Goal: Communication & Community: Participate in discussion

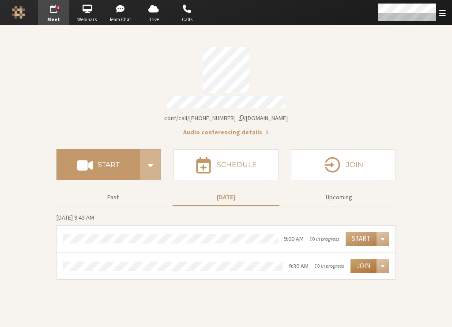
click at [370, 262] on button "Join" at bounding box center [364, 266] width 26 height 14
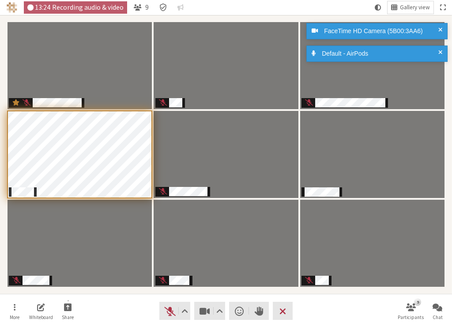
click at [439, 50] on span at bounding box center [441, 53] width 4 height 9
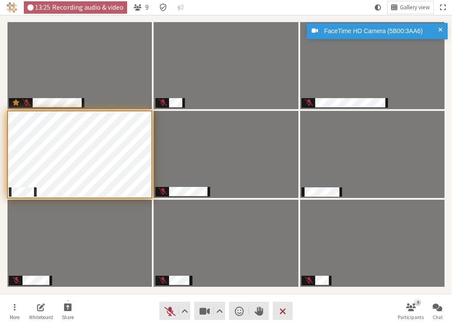
click at [443, 27] on div "FaceTime HD Camera (5B00:3AA6)" at bounding box center [377, 31] width 141 height 16
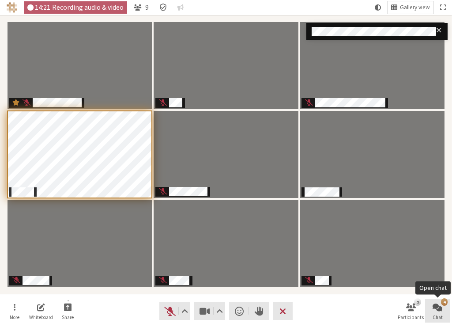
click at [440, 310] on span "Open chat" at bounding box center [438, 307] width 10 height 10
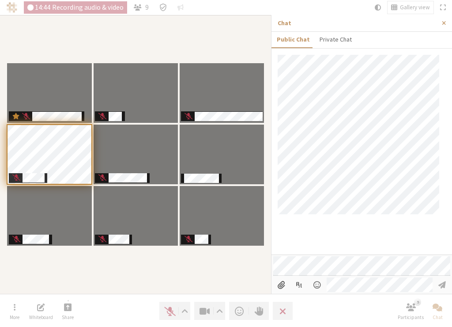
click at [389, 27] on p "Chat" at bounding box center [357, 23] width 158 height 9
click at [447, 21] on button "Close sidebar" at bounding box center [444, 23] width 16 height 16
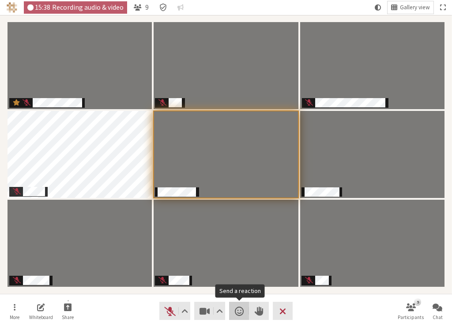
click at [242, 312] on span "Send a reaction" at bounding box center [239, 311] width 9 height 12
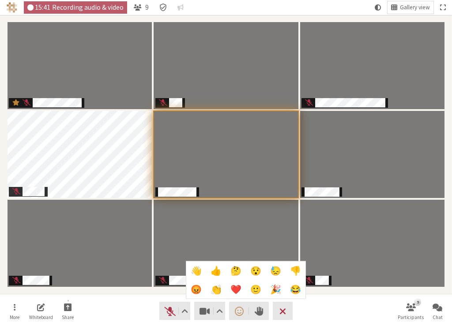
click at [215, 269] on span "👍" at bounding box center [216, 271] width 11 height 10
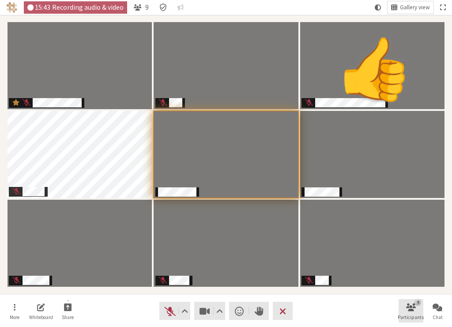
click at [409, 311] on span "Open participant list" at bounding box center [411, 307] width 10 height 10
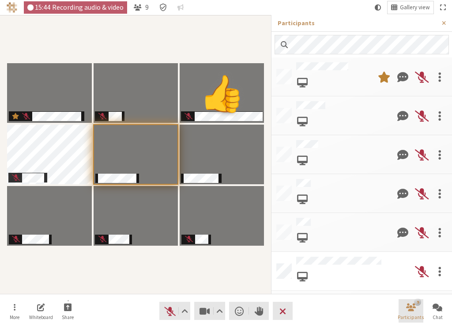
click at [409, 311] on span "Close participant list" at bounding box center [411, 307] width 10 height 10
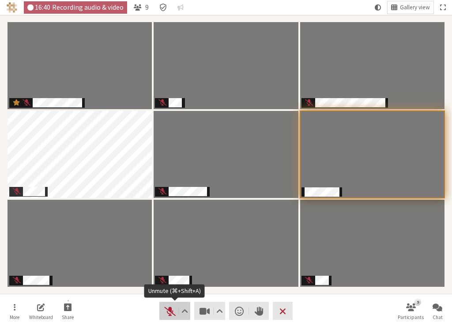
click at [170, 309] on span "Unmute (⌘+Shift+A)" at bounding box center [170, 311] width 12 height 12
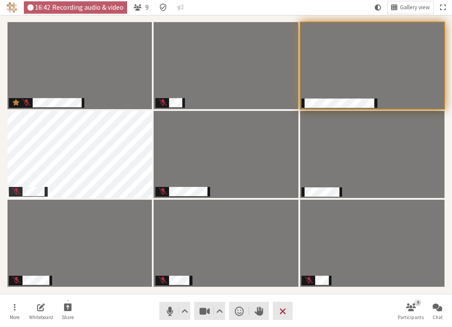
click at [339, 319] on nav "More Whiteboard Share Audio Video Send a reaction Raise hand Leave 9 Participan…" at bounding box center [226, 310] width 448 height 33
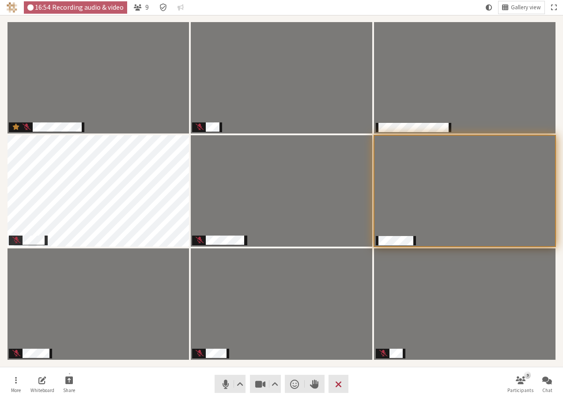
click at [437, 327] on nav "More Whiteboard Share Audio Video Send a reaction Raise hand Leave 9 Participan…" at bounding box center [282, 383] width 557 height 33
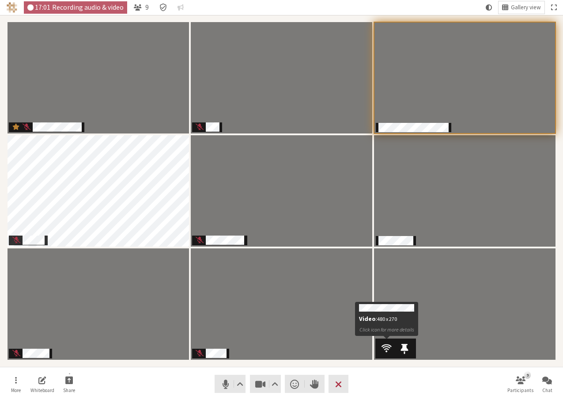
click at [385, 327] on span "Participants" at bounding box center [387, 347] width 10 height 11
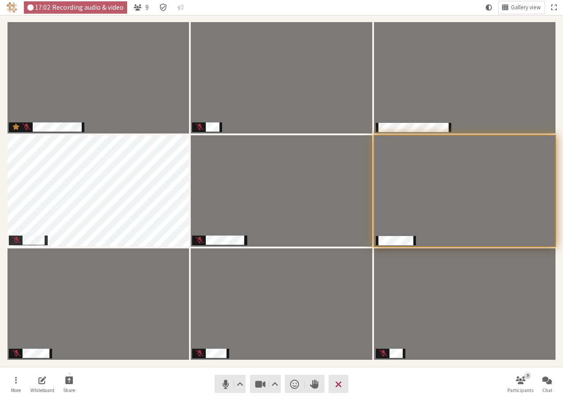
click at [386, 327] on nav "More Whiteboard Share Audio Video Send a reaction Raise hand Leave 9 Participan…" at bounding box center [282, 383] width 557 height 33
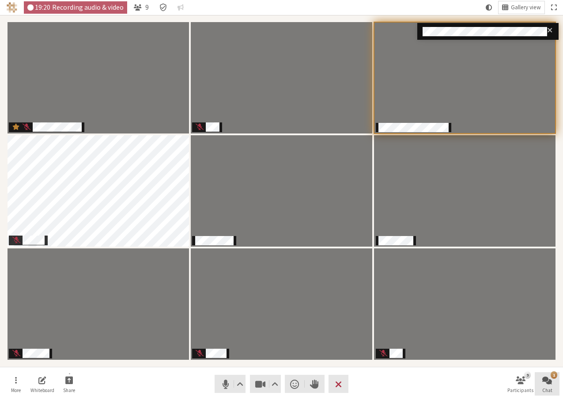
click at [452, 327] on button "1 Chat" at bounding box center [547, 384] width 25 height 24
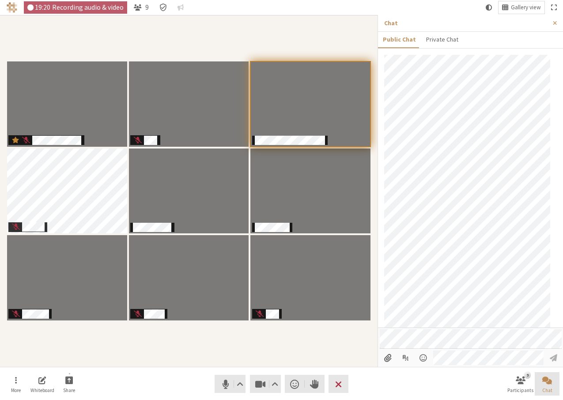
scroll to position [40, 0]
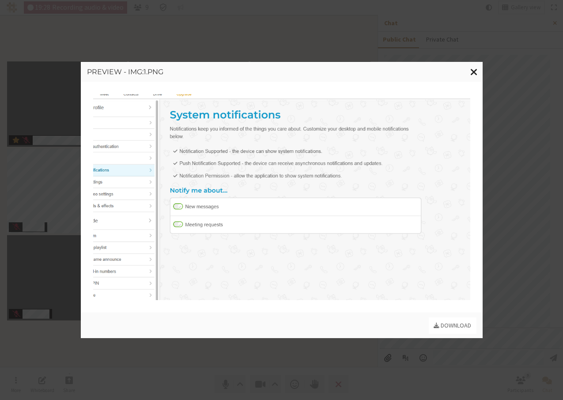
click at [452, 71] on span "Close modal" at bounding box center [475, 71] width 8 height 11
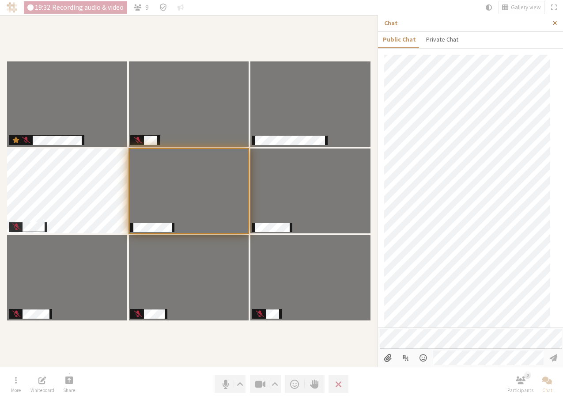
click at [452, 21] on button "Close sidebar" at bounding box center [555, 23] width 16 height 16
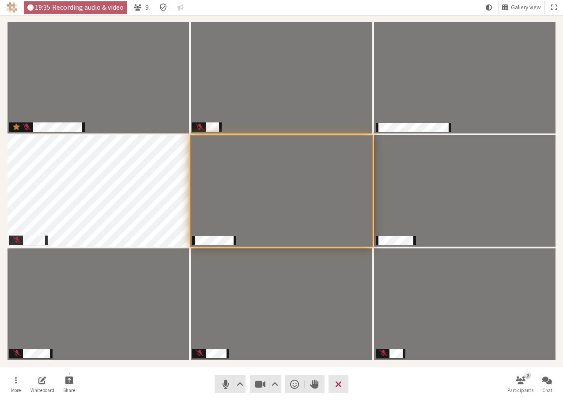
click at [415, 327] on nav "More Whiteboard Share Audio Video Send a reaction Raise hand Leave 9 Participan…" at bounding box center [282, 383] width 557 height 33
click at [417, 327] on nav "More Whiteboard Share Audio Video Send a reaction Raise hand Leave 9 Participan…" at bounding box center [282, 383] width 557 height 33
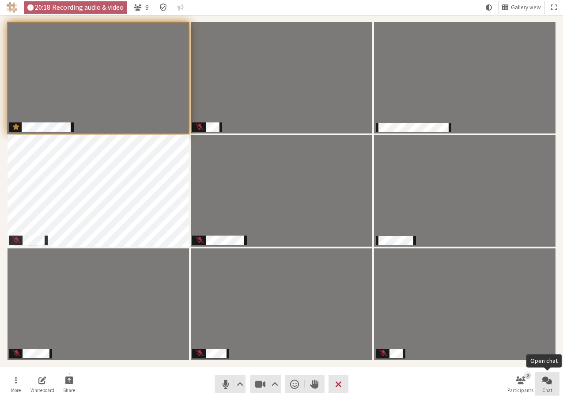
click at [452, 327] on button "Chat" at bounding box center [547, 384] width 25 height 24
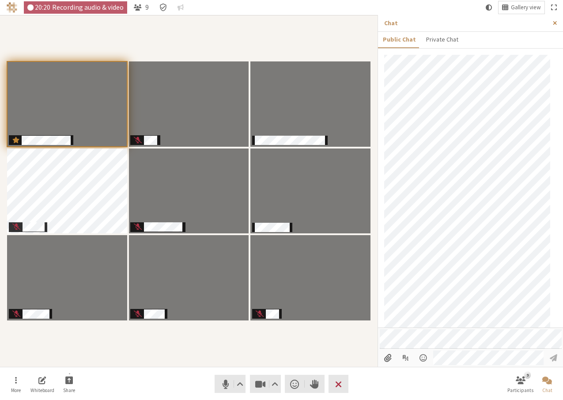
click at [452, 21] on span "Close sidebar" at bounding box center [555, 23] width 4 height 7
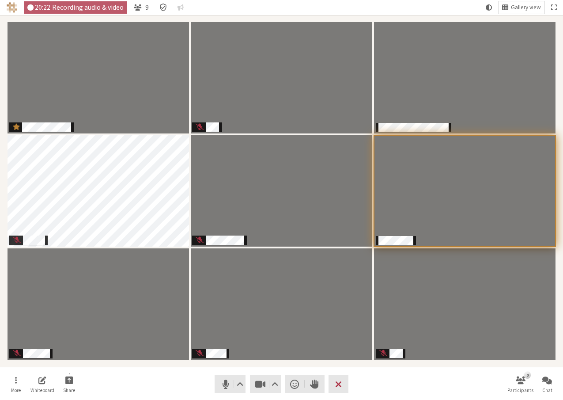
click at [452, 327] on nav "More Whiteboard Share Audio Video Send a reaction Raise hand Leave 9 Participan…" at bounding box center [282, 383] width 557 height 33
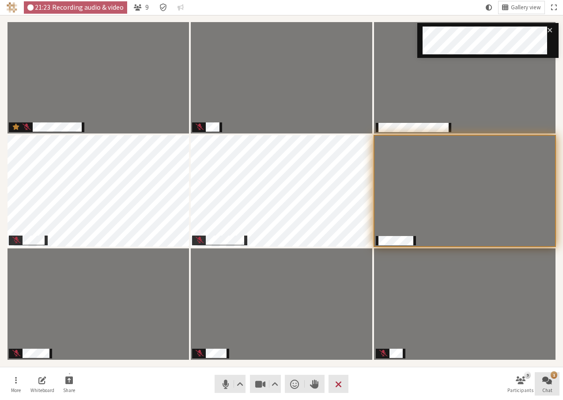
click at [452, 327] on span "Open chat" at bounding box center [548, 380] width 10 height 10
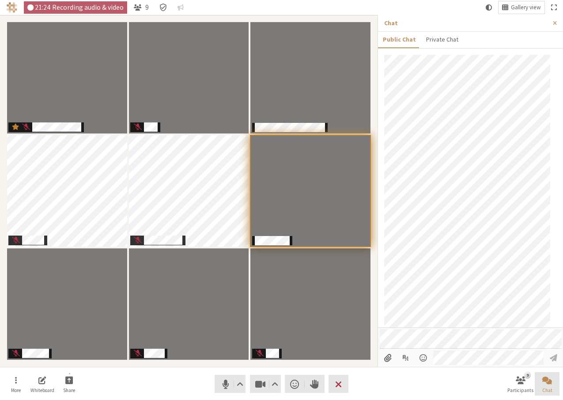
scroll to position [82, 0]
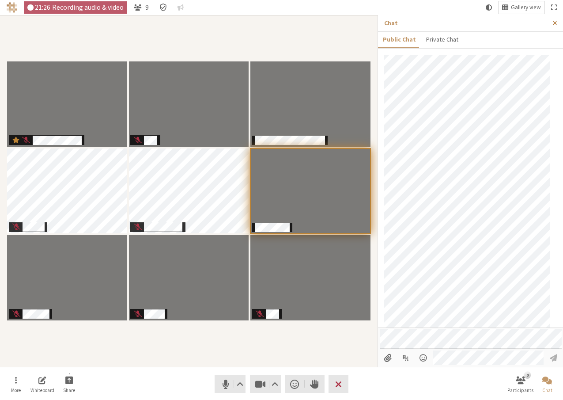
click at [452, 20] on span "Close sidebar" at bounding box center [555, 23] width 4 height 7
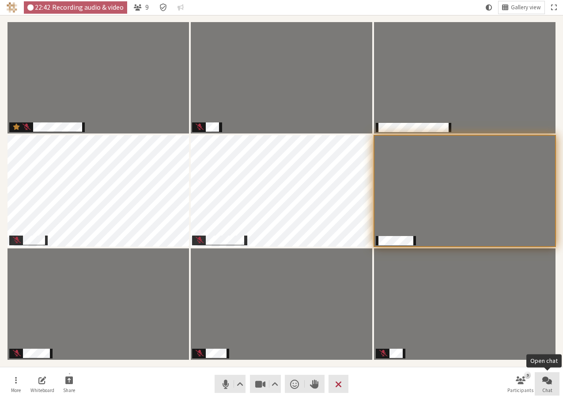
click at [452, 327] on span "Open chat" at bounding box center [548, 380] width 10 height 10
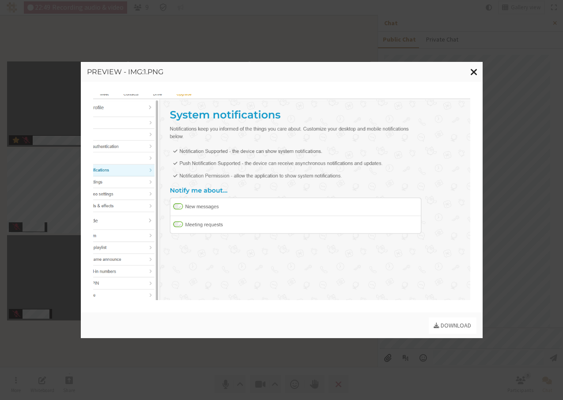
click at [452, 66] on span "Close modal" at bounding box center [475, 71] width 8 height 11
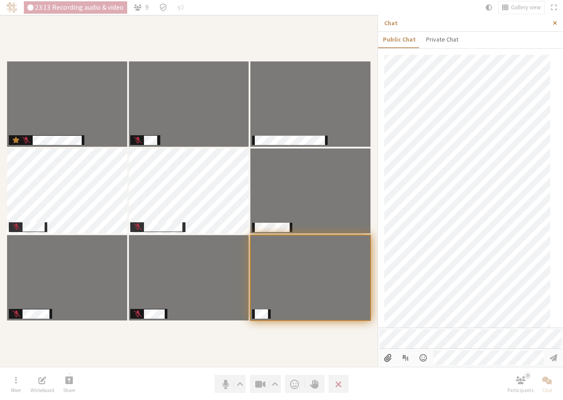
click at [452, 21] on span "Close sidebar" at bounding box center [555, 23] width 4 height 7
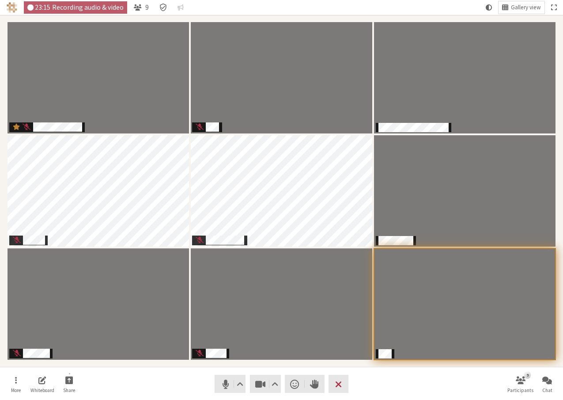
click at [423, 327] on nav "More Whiteboard Share Audio Video Send a reaction Raise hand Leave 9 Participan…" at bounding box center [282, 383] width 557 height 33
click at [452, 327] on button "Chat" at bounding box center [547, 384] width 25 height 24
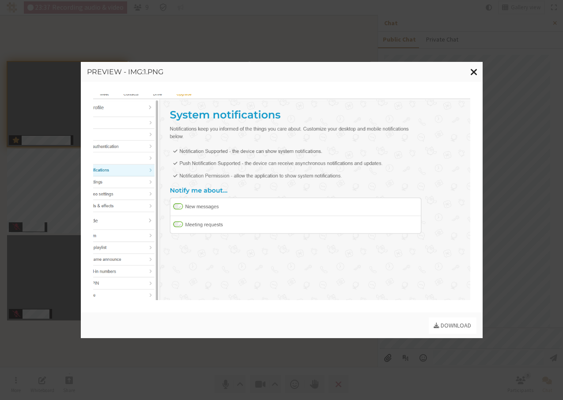
click at [452, 69] on span "Close modal" at bounding box center [475, 71] width 8 height 11
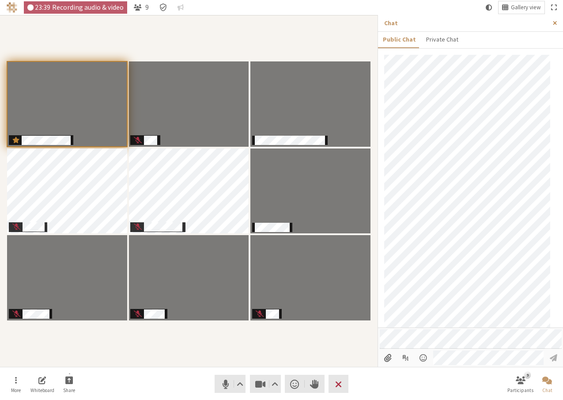
click at [452, 22] on span "Close sidebar" at bounding box center [555, 23] width 4 height 7
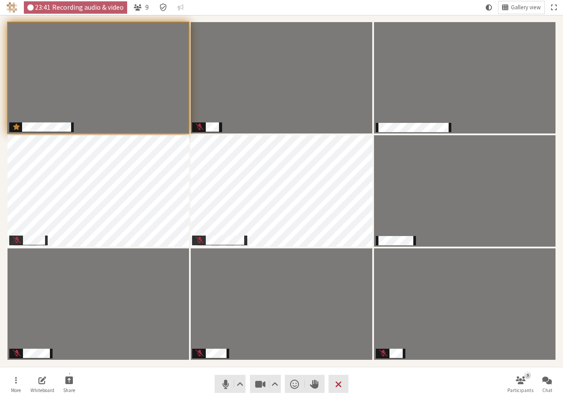
click at [422, 327] on nav "More Whiteboard Share Audio Video Send a reaction Raise hand Leave 9 Participan…" at bounding box center [282, 383] width 557 height 33
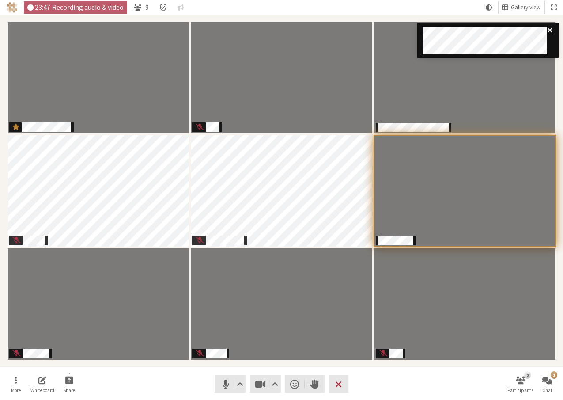
click at [452, 29] on icon "close" at bounding box center [550, 30] width 4 height 4
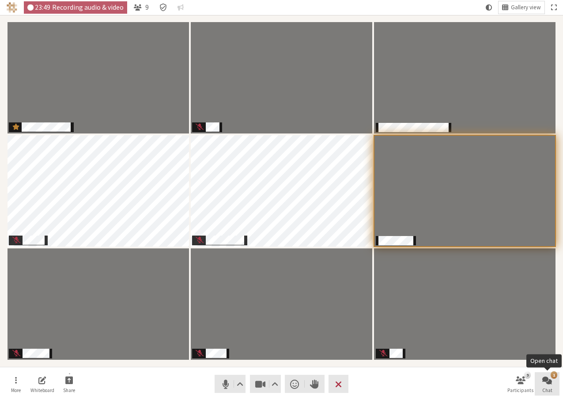
click at [452, 327] on button "1 Chat" at bounding box center [547, 384] width 25 height 24
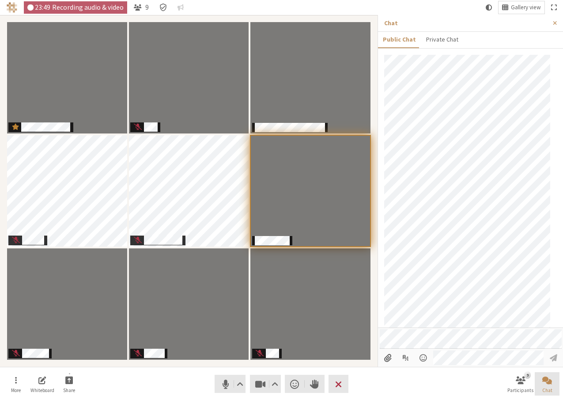
scroll to position [124, 0]
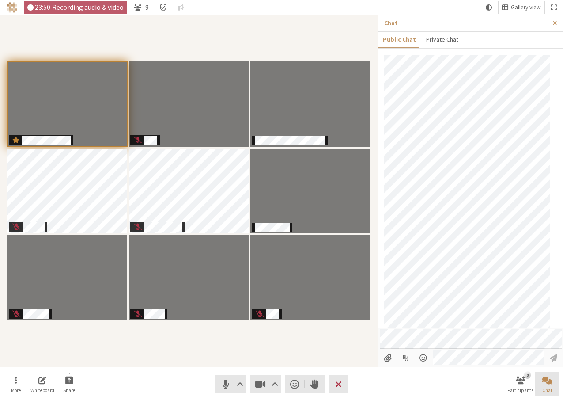
click at [452, 327] on button "Chat" at bounding box center [547, 384] width 25 height 24
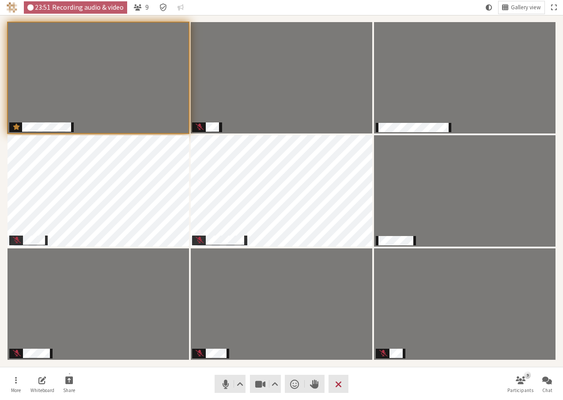
click at [410, 327] on nav "More Whiteboard Share Audio Video Send a reaction Raise hand Leave 9 Participan…" at bounding box center [282, 383] width 557 height 33
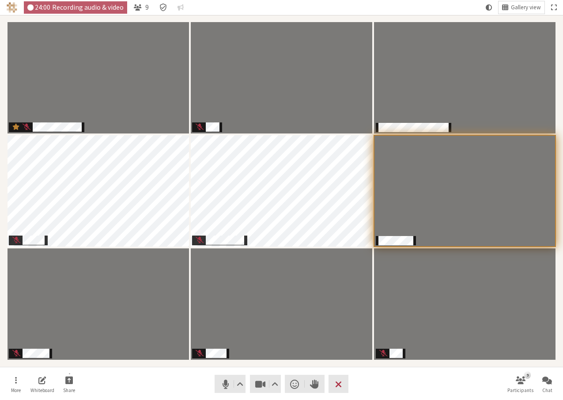
click at [191, 327] on nav "More Whiteboard Share Audio Video Send a reaction Raise hand Leave 9 Participan…" at bounding box center [282, 383] width 557 height 33
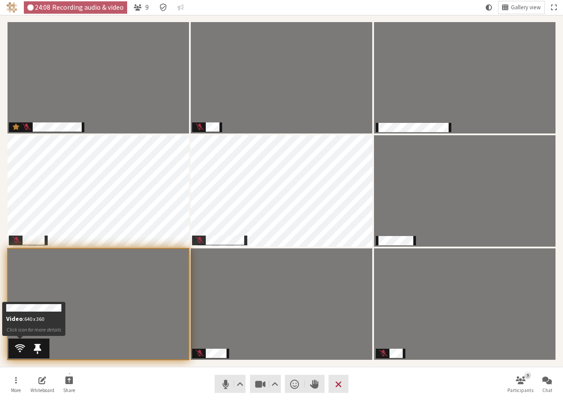
click at [19, 327] on span "Participants" at bounding box center [20, 347] width 10 height 11
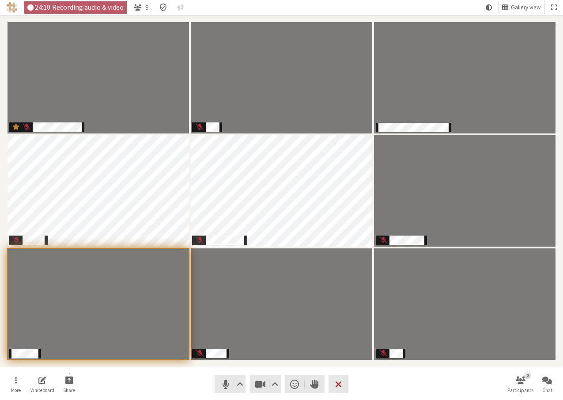
click at [178, 327] on nav "More Whiteboard Share Audio Video Send a reaction Raise hand Leave 9 Participan…" at bounding box center [282, 383] width 557 height 33
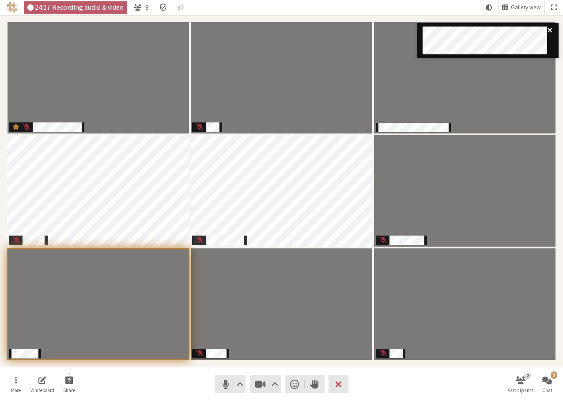
click at [452, 30] on icon "close" at bounding box center [550, 30] width 6 height 7
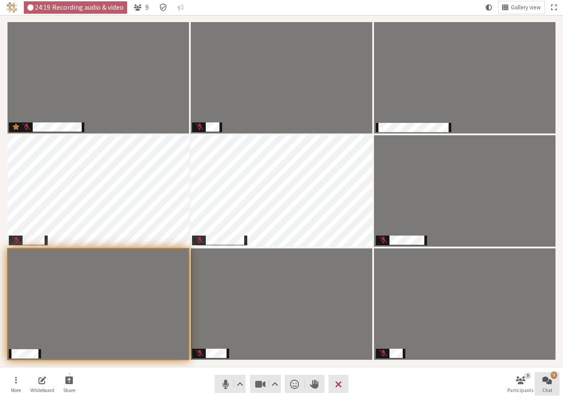
click at [452, 327] on span "Open chat" at bounding box center [548, 380] width 10 height 10
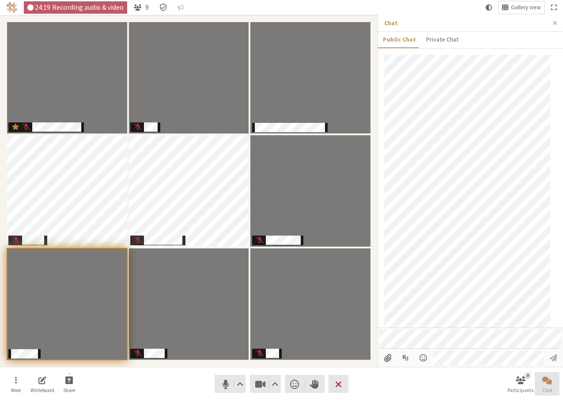
scroll to position [166, 0]
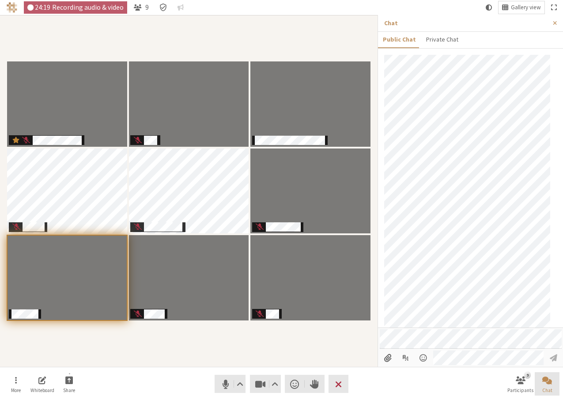
click at [452, 327] on span "Close chat" at bounding box center [548, 380] width 10 height 10
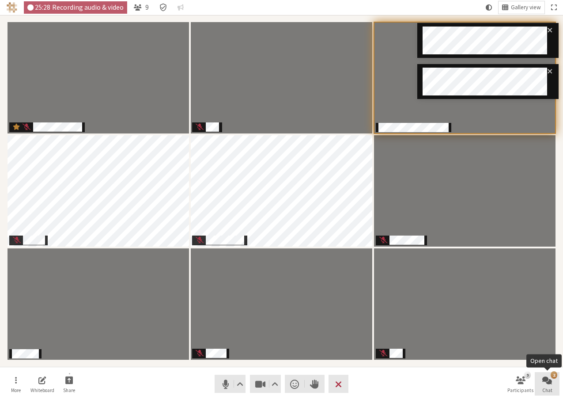
click at [452, 327] on span "Chat" at bounding box center [548, 389] width 10 height 5
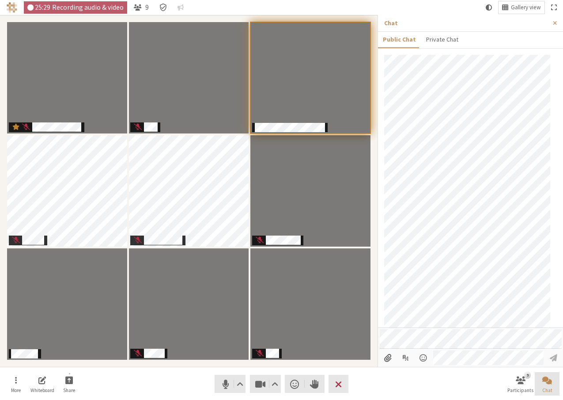
scroll to position [250, 0]
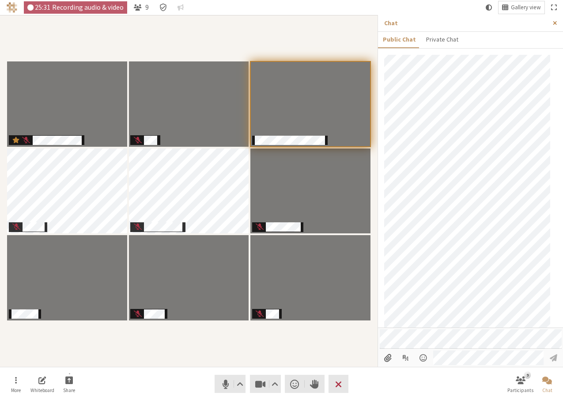
click at [452, 21] on span "Close sidebar" at bounding box center [555, 23] width 4 height 7
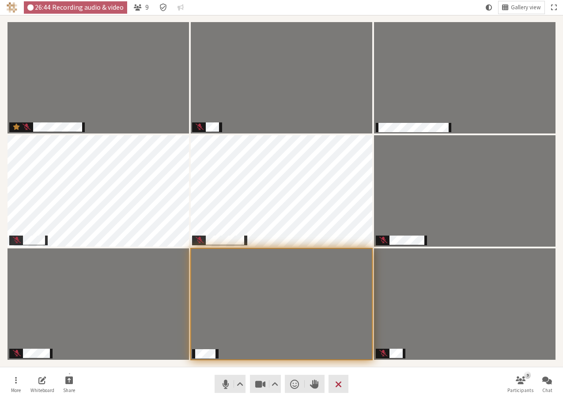
click at [372, 327] on nav "More Whiteboard Share Audio Video Send a reaction Raise hand Leave 9 Participan…" at bounding box center [282, 383] width 557 height 33
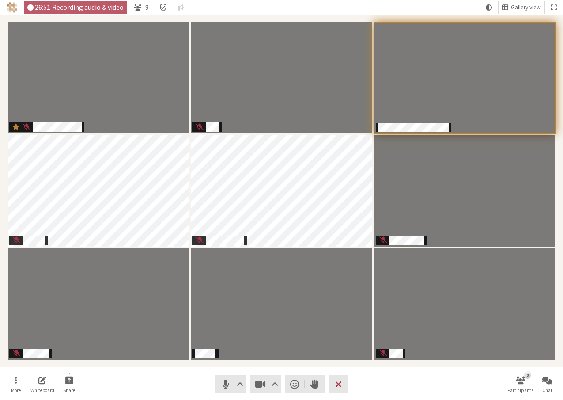
click at [372, 327] on nav "More Whiteboard Share Audio Video Send a reaction Raise hand Leave 9 Participan…" at bounding box center [282, 383] width 557 height 33
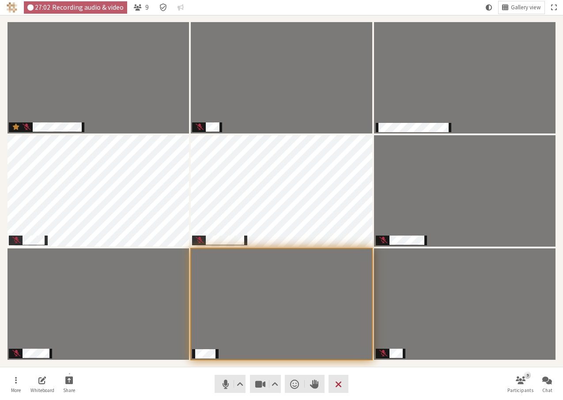
click at [386, 327] on nav "More Whiteboard Share Audio Video Send a reaction Raise hand Leave 9 Participan…" at bounding box center [282, 383] width 557 height 33
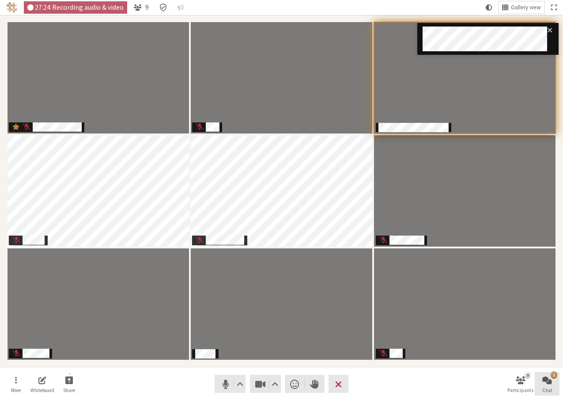
click at [452, 327] on span "Open chat" at bounding box center [548, 380] width 10 height 10
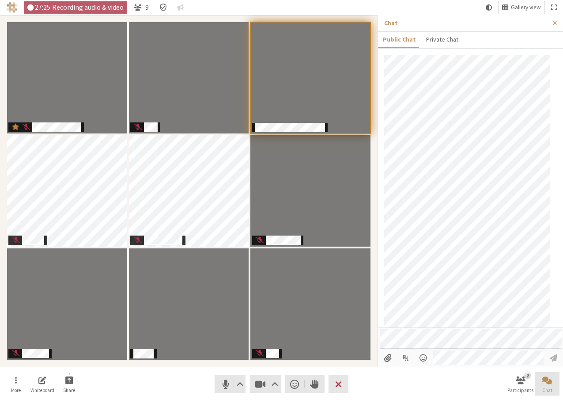
scroll to position [283, 0]
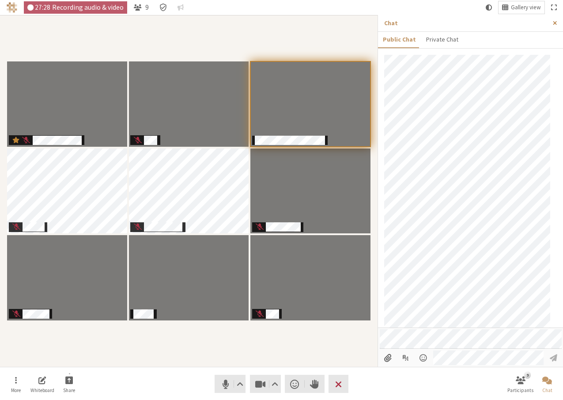
click at [452, 22] on span "Close sidebar" at bounding box center [555, 23] width 4 height 7
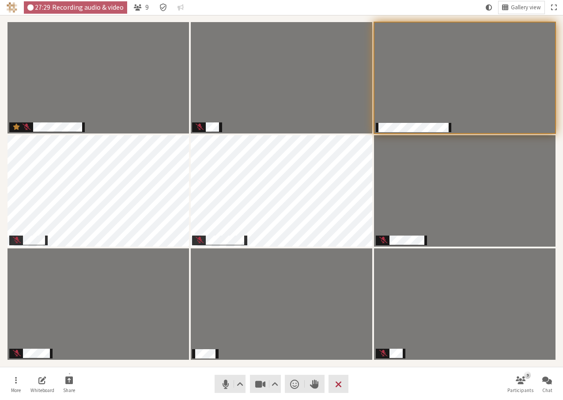
click at [452, 327] on nav "More Whiteboard Share Audio Video Send a reaction Raise hand Leave 9 Participan…" at bounding box center [282, 383] width 557 height 33
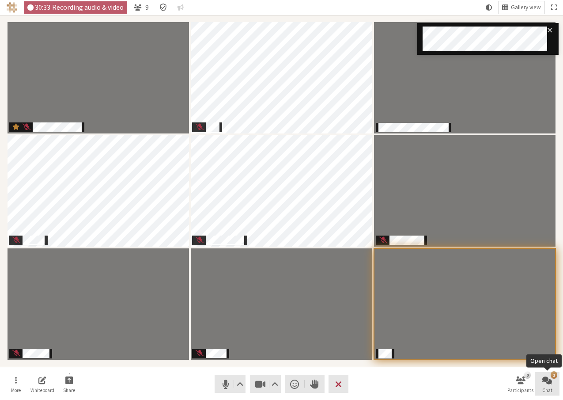
click at [452, 327] on button "1 Chat" at bounding box center [547, 384] width 25 height 24
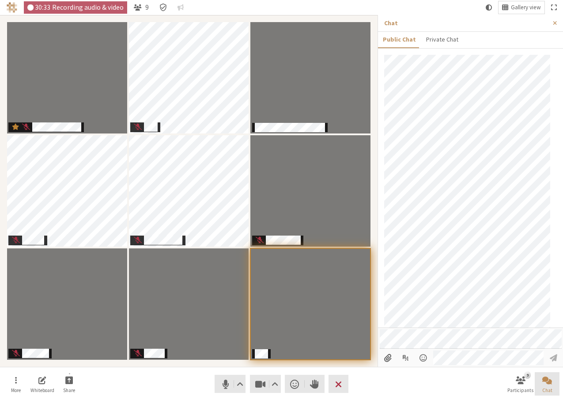
scroll to position [315, 0]
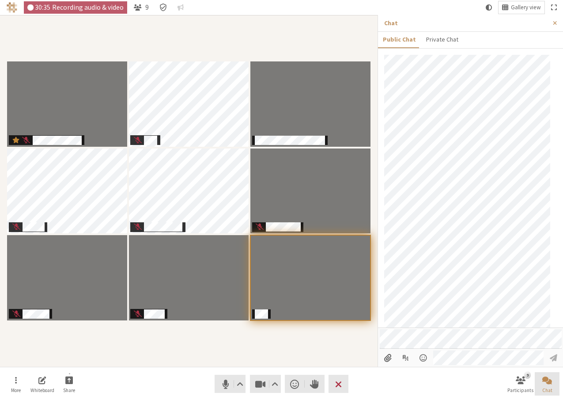
click at [452, 327] on button "Chat" at bounding box center [547, 384] width 25 height 24
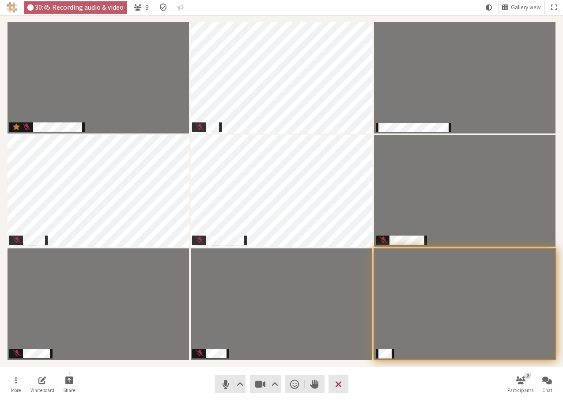
click at [412, 327] on nav "More Whiteboard Share Audio Video Send a reaction Raise hand Leave 9 Participan…" at bounding box center [282, 383] width 557 height 33
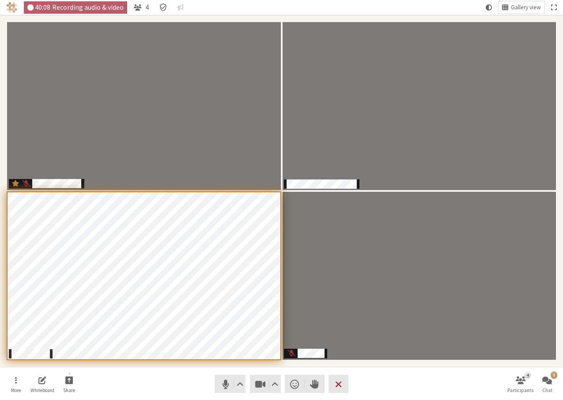
click at [437, 327] on nav "More Whiteboard Share Audio Video Send a reaction Raise hand Leave 4 Participan…" at bounding box center [282, 383] width 557 height 33
click at [452, 327] on span "Open chat" at bounding box center [548, 380] width 10 height 10
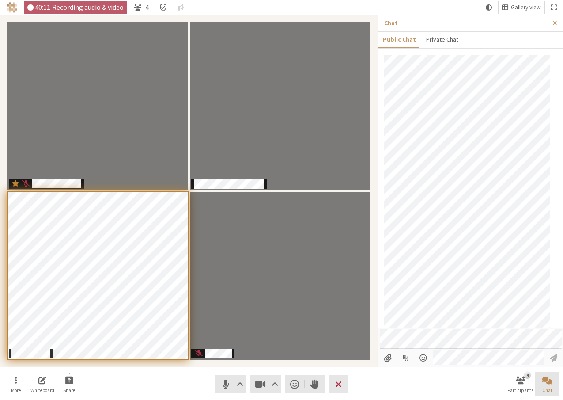
scroll to position [367, 0]
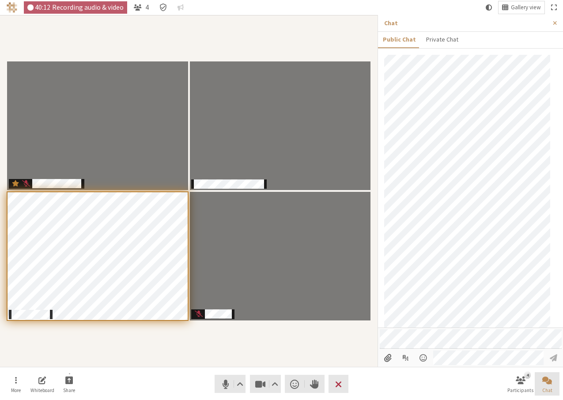
click at [452, 327] on span "Close chat" at bounding box center [548, 380] width 10 height 10
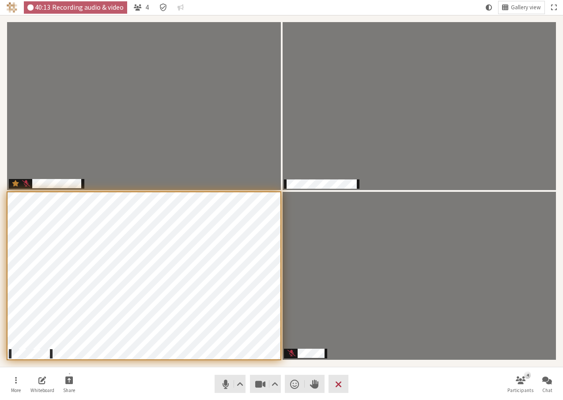
click at [446, 327] on nav "More Whiteboard Share Audio Video Send a reaction Raise hand Leave 4 Participan…" at bounding box center [282, 383] width 557 height 33
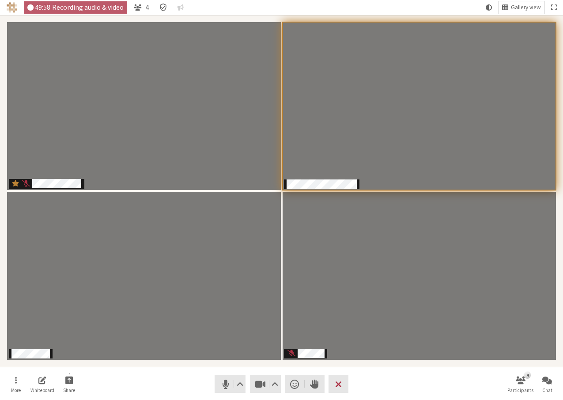
click at [174, 327] on nav "More Whiteboard Share Audio Video Send a reaction Raise hand Leave 4 Participan…" at bounding box center [282, 383] width 557 height 33
click at [371, 327] on nav "More Whiteboard Share Audio Video Send a reaction Raise hand Leave 4 Participan…" at bounding box center [282, 383] width 557 height 33
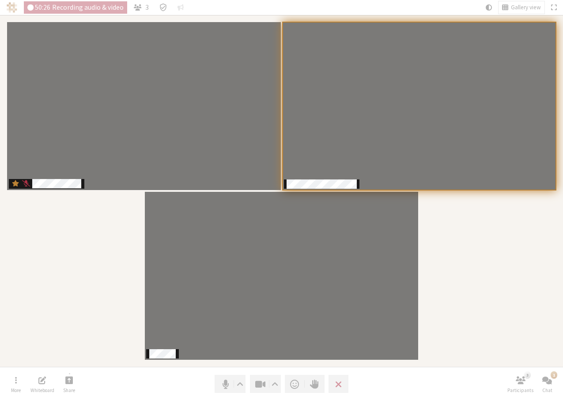
click at [452, 327] on div "Participants" at bounding box center [281, 190] width 551 height 339
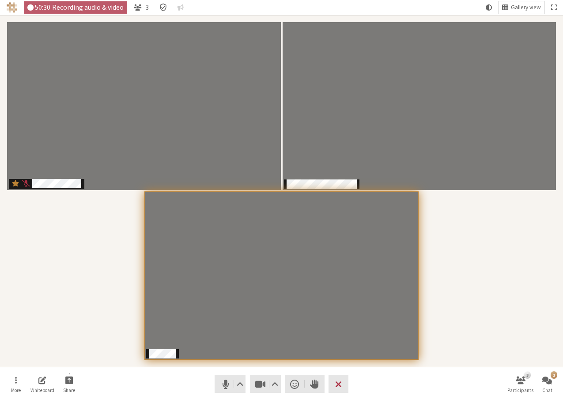
click at [452, 6] on nav "50:30 Recording audio & video 3 Gallery view" at bounding box center [281, 7] width 563 height 15
click at [149, 327] on nav "More Whiteboard Share Audio Video Send a reaction Raise hand Leave 3 Participan…" at bounding box center [282, 383] width 557 height 33
click at [72, 327] on span "Start sharing" at bounding box center [69, 380] width 8 height 10
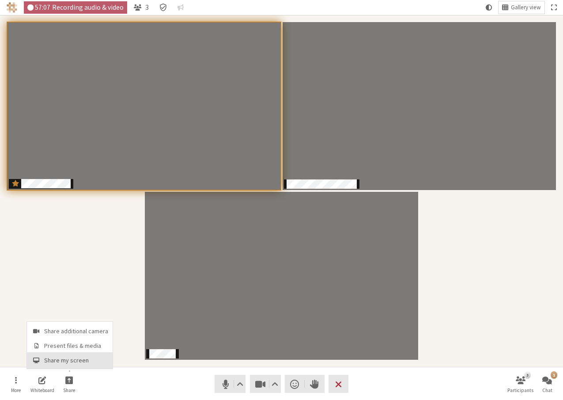
click at [79, 327] on span "Share my screen" at bounding box center [76, 360] width 64 height 7
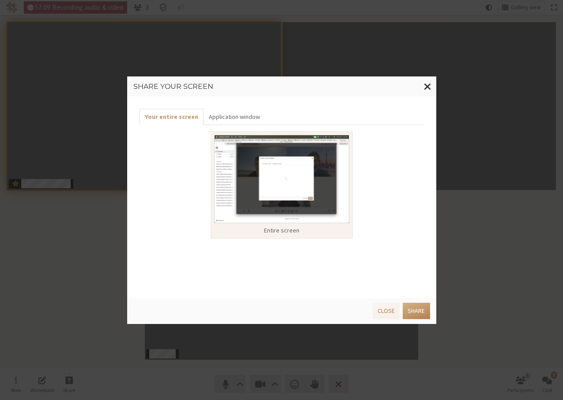
click at [242, 172] on img at bounding box center [281, 179] width 135 height 88
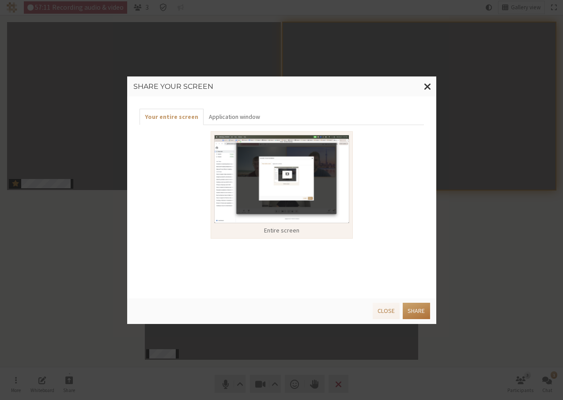
click at [417, 312] on button "Share" at bounding box center [416, 311] width 27 height 16
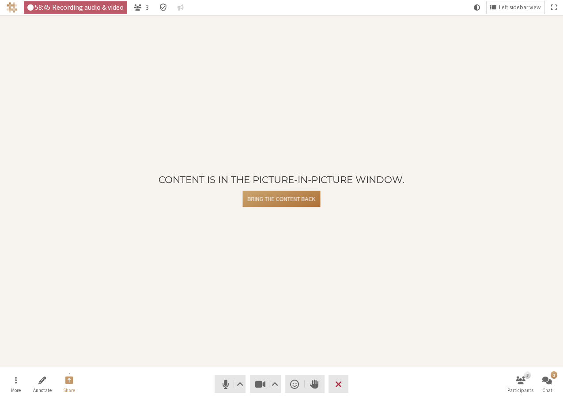
click at [295, 201] on button "Bring the content back" at bounding box center [282, 199] width 78 height 16
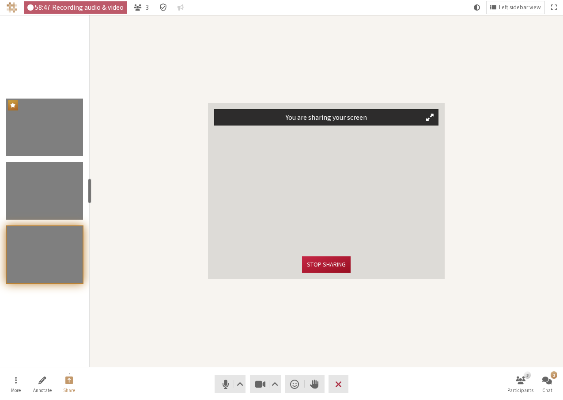
click at [325, 262] on button "Stop sharing" at bounding box center [326, 264] width 49 height 16
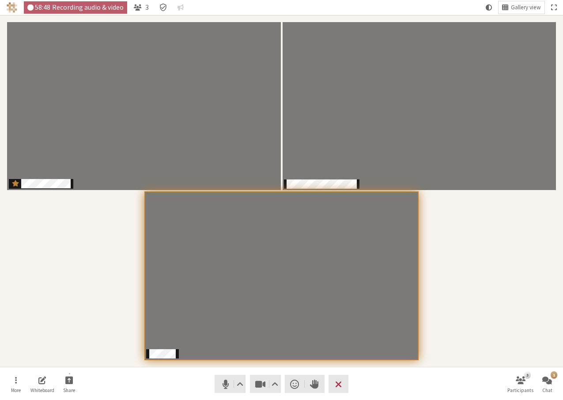
click at [452, 215] on div "Participants" at bounding box center [281, 190] width 551 height 339
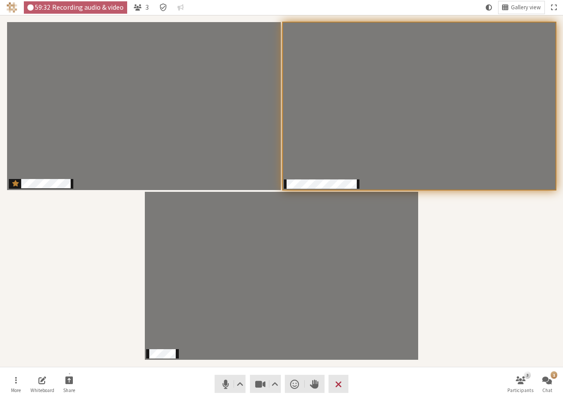
click at [125, 213] on div "Participants" at bounding box center [281, 190] width 551 height 339
click at [437, 304] on div "Participants" at bounding box center [281, 190] width 551 height 339
click at [366, 327] on nav "More Whiteboard Share Audio Video Send a reaction Raise hand Leave 3 Participan…" at bounding box center [282, 383] width 557 height 33
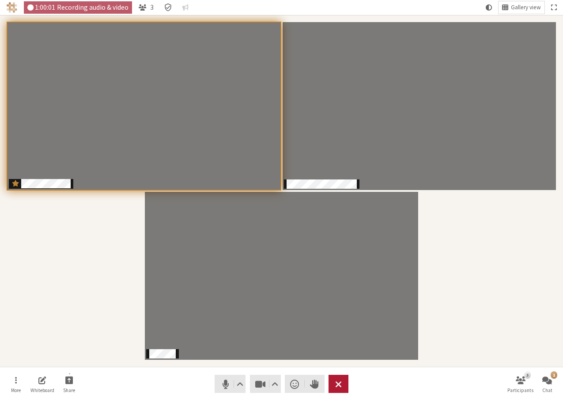
click at [344, 327] on button "Leave" at bounding box center [339, 384] width 20 height 18
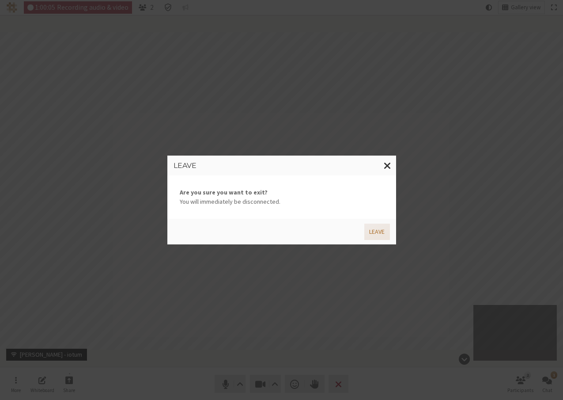
click at [377, 234] on button "Leave" at bounding box center [377, 232] width 25 height 16
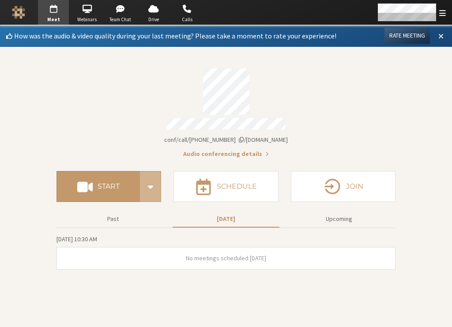
click at [441, 36] on span at bounding box center [441, 36] width 5 height 8
